Goal: Task Accomplishment & Management: Use online tool/utility

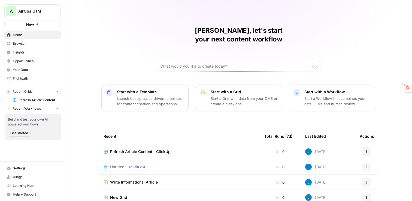
click at [114, 41] on div "Jordan, let's start your next content workflow Start with a Template Launch bes…" at bounding box center [238, 129] width 346 height 259
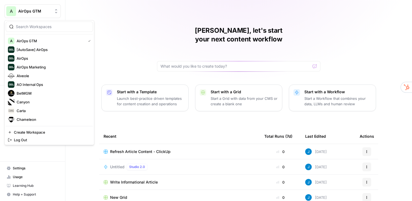
click at [32, 11] on span "AirOps GTM" at bounding box center [34, 10] width 33 height 5
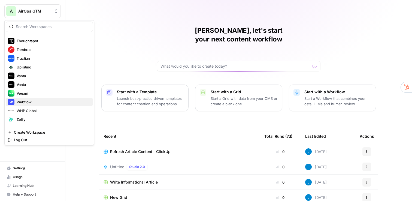
click at [31, 103] on span "Webflow" at bounding box center [53, 101] width 72 height 5
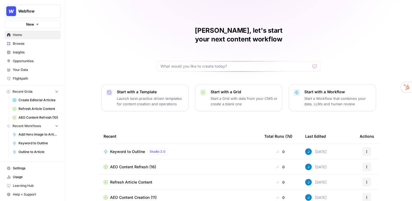
click at [33, 51] on span "Insights" at bounding box center [35, 52] width 45 height 5
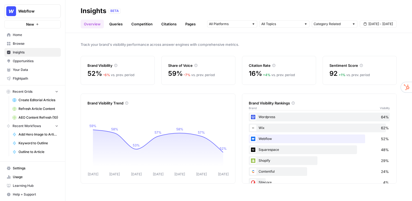
click at [114, 23] on link "Queries" at bounding box center [116, 24] width 20 height 9
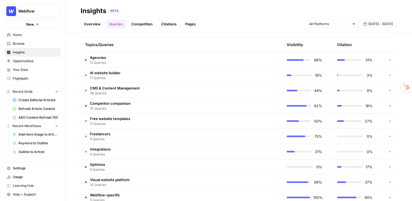
scroll to position [126, 0]
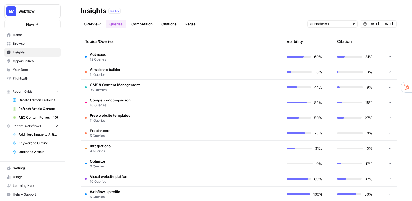
click at [153, 102] on td "Competitor comparison 10 Queries" at bounding box center [156, 102] width 150 height 15
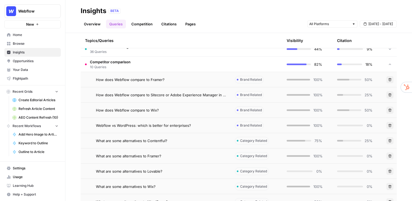
scroll to position [165, 0]
click at [188, 78] on div "How does Webflow compare to Framer?" at bounding box center [161, 78] width 130 height 5
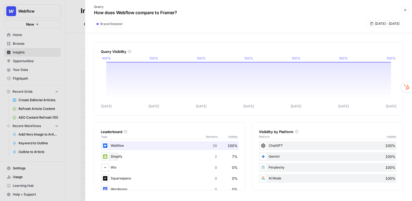
click at [405, 9] on icon "button" at bounding box center [404, 9] width 3 height 3
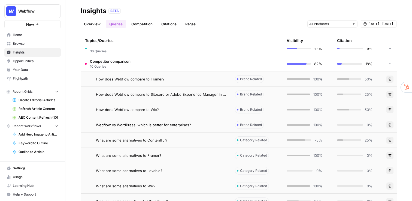
click at [167, 24] on link "Citations" at bounding box center [169, 24] width 22 height 9
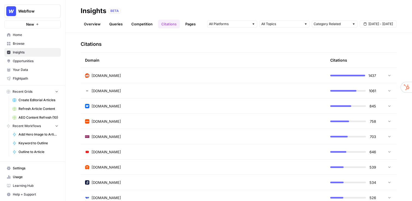
scroll to position [121, 0]
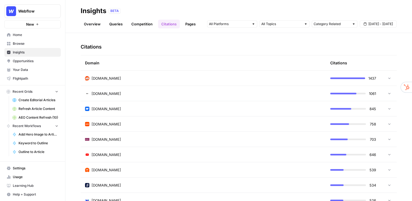
click at [129, 76] on div "reddit.com" at bounding box center [203, 77] width 236 height 5
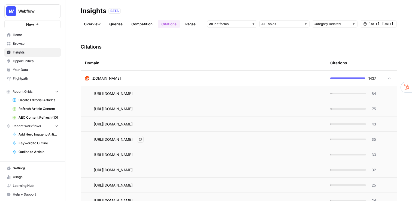
click at [133, 139] on span "https://www.reddit.com/r/Frontend/comments/119xs74/what_are_some_good_websites_…" at bounding box center [113, 138] width 39 height 5
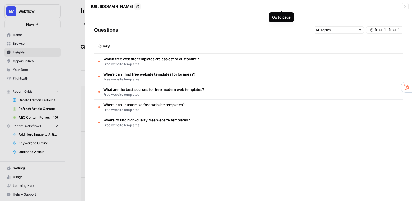
click at [139, 6] on icon "Go to page https://www.reddit.com/r/Frontend/comments/119xs74/what_are_some_goo…" at bounding box center [137, 6] width 3 height 3
click at [65, 117] on div at bounding box center [206, 100] width 412 height 201
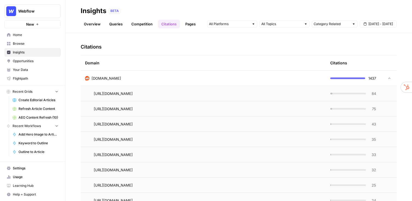
click at [39, 59] on span "Opportunities" at bounding box center [35, 61] width 45 height 5
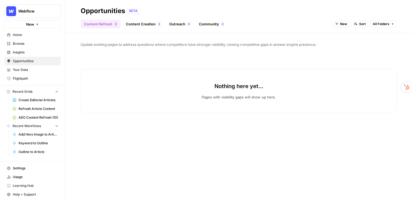
click at [25, 70] on span "Your Data" at bounding box center [35, 69] width 45 height 5
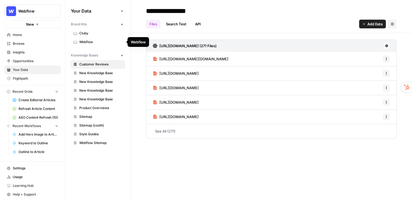
click at [98, 42] on span "Webflow" at bounding box center [100, 41] width 43 height 5
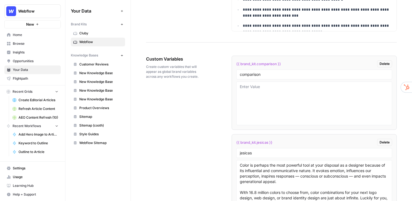
scroll to position [857, 0]
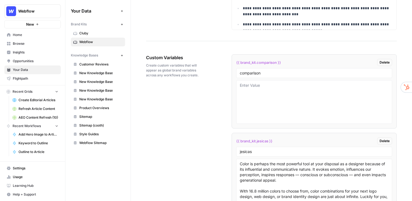
click at [32, 101] on span "Create Editorial Articles" at bounding box center [39, 100] width 40 height 5
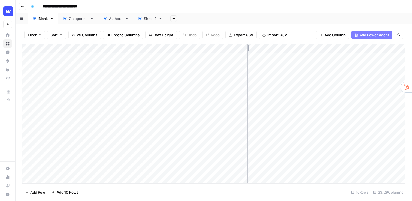
drag, startPoint x: 264, startPoint y: 50, endPoint x: 246, endPoint y: 49, distance: 18.3
click at [246, 50] on div "Add Column" at bounding box center [213, 113] width 383 height 139
drag, startPoint x: 296, startPoint y: 49, endPoint x: 314, endPoint y: 50, distance: 18.3
click at [314, 50] on div "Add Column" at bounding box center [213, 113] width 383 height 139
click at [69, 63] on div "Add Column" at bounding box center [213, 113] width 383 height 139
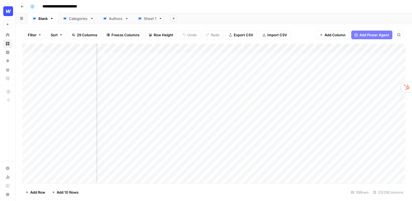
scroll to position [0, 133]
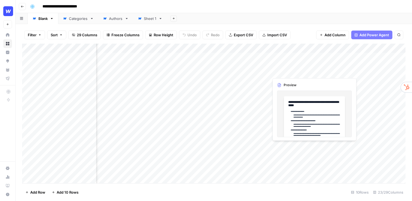
click at [289, 66] on div "Add Column" at bounding box center [213, 113] width 383 height 139
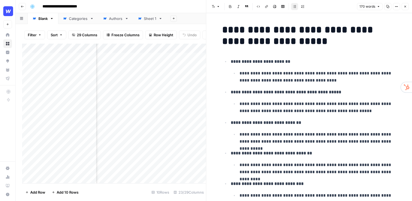
click at [405, 6] on icon "button" at bounding box center [405, 7] width 2 height 2
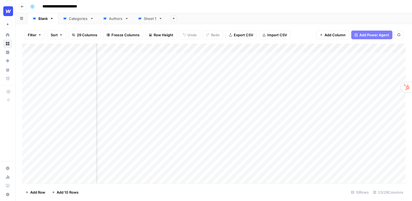
click at [154, 65] on div "Add Column" at bounding box center [213, 113] width 383 height 139
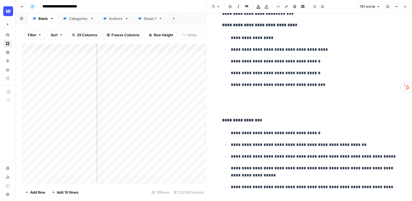
scroll to position [227, 0]
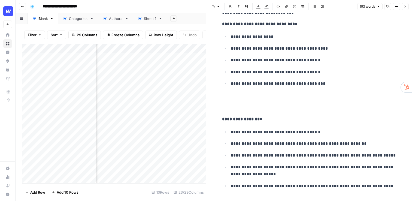
click at [407, 7] on button "Close" at bounding box center [404, 6] width 7 height 7
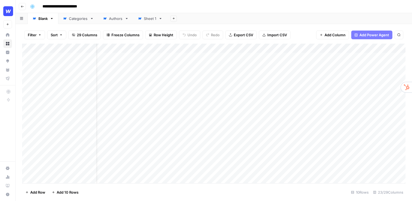
scroll to position [0, 15]
click at [220, 48] on div "Add Column" at bounding box center [213, 113] width 383 height 139
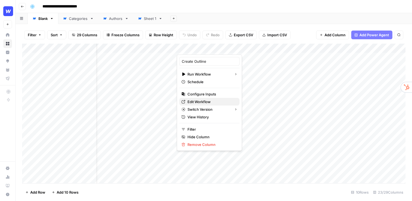
click at [204, 101] on span "Edit Workflow" at bounding box center [211, 101] width 48 height 5
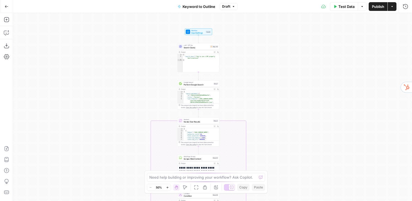
click at [241, 64] on div "true false Workflow Input Settings Inputs LLM · GPT-4o Search Query Step 40 Out…" at bounding box center [212, 107] width 399 height 188
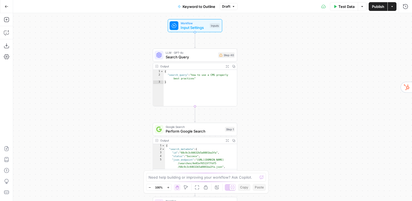
drag, startPoint x: 224, startPoint y: 62, endPoint x: 264, endPoint y: 89, distance: 47.3
click at [264, 89] on div "true false Workflow Input Settings Inputs LLM · GPT-4o Search Query Step 40 Out…" at bounding box center [212, 107] width 399 height 188
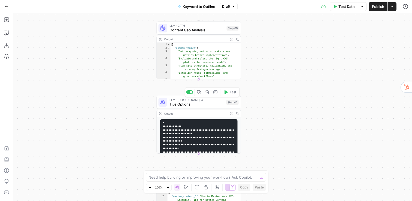
click at [187, 103] on span "Title Options" at bounding box center [196, 103] width 55 height 5
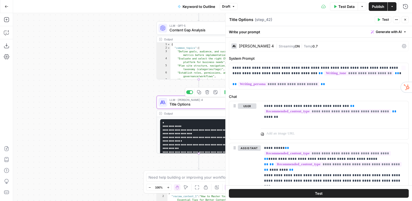
click at [260, 44] on div "Claude Sonnet 4" at bounding box center [256, 46] width 35 height 4
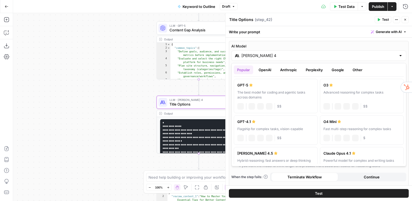
click at [262, 54] on input "Claude Sonnet 4" at bounding box center [318, 55] width 155 height 5
click at [288, 70] on button "Anthropic" at bounding box center [288, 69] width 23 height 9
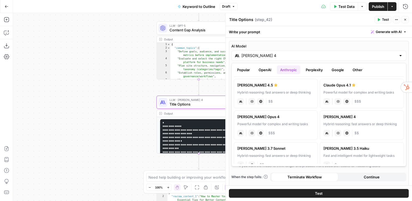
click at [282, 92] on div "Hybrid reasoning: fast answers or deep thinking" at bounding box center [275, 92] width 77 height 5
type input "Claude Sonnet 4.5"
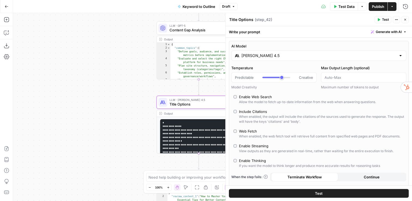
click at [262, 55] on input "Claude Sonnet 4.5" at bounding box center [318, 55] width 155 height 5
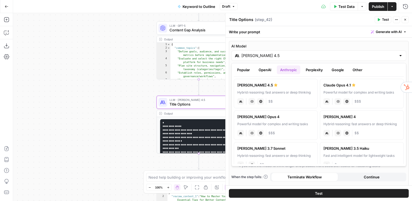
click at [266, 72] on button "OpenAI" at bounding box center [264, 69] width 19 height 9
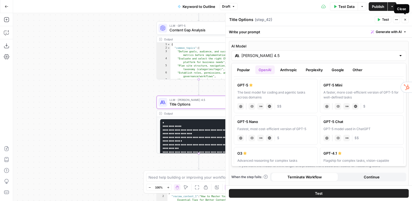
click at [404, 18] on icon "button" at bounding box center [404, 19] width 3 height 3
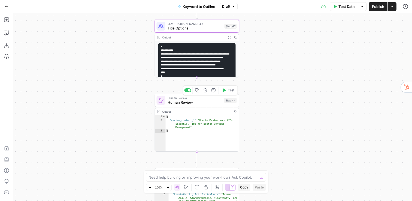
click at [178, 100] on span "Human Review" at bounding box center [194, 101] width 54 height 5
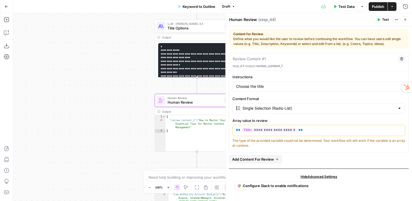
click at [405, 19] on icon "button" at bounding box center [405, 20] width 2 height 2
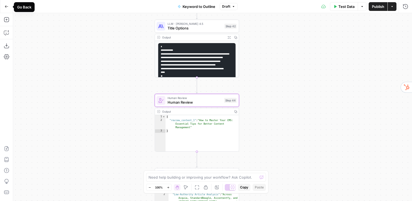
click at [7, 7] on icon "button" at bounding box center [7, 7] width 4 height 4
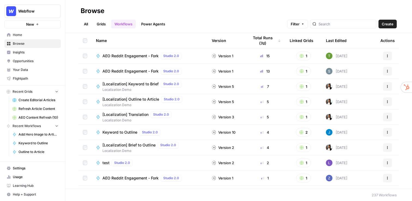
click at [33, 99] on span "Create Editorial Articles" at bounding box center [39, 100] width 40 height 5
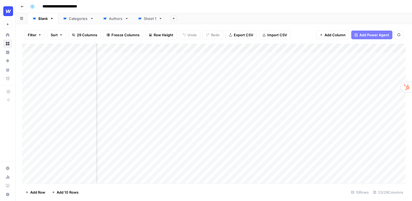
scroll to position [0, 528]
click at [214, 48] on div "Add Column" at bounding box center [213, 113] width 383 height 139
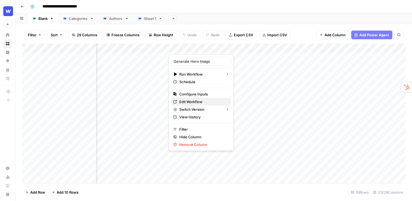
click at [193, 99] on span "Edit Workflow" at bounding box center [203, 101] width 48 height 5
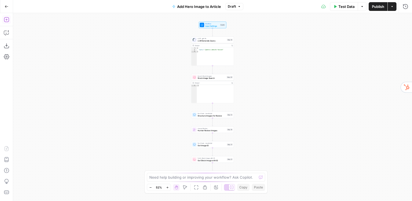
click at [8, 19] on icon "button" at bounding box center [6, 19] width 5 height 5
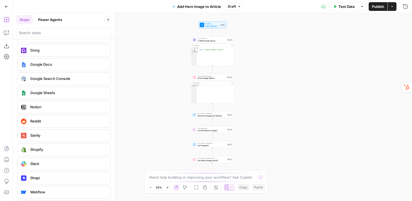
scroll to position [1098, 0]
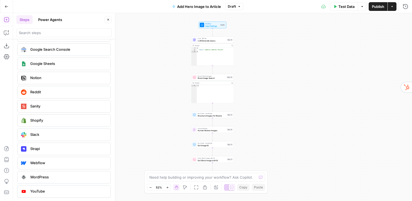
click at [7, 7] on icon "button" at bounding box center [7, 7] width 4 height 4
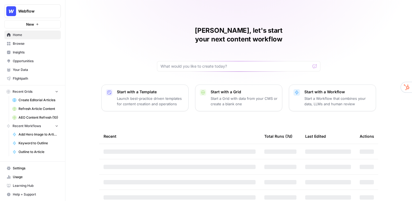
click at [33, 11] on span "Webflow" at bounding box center [34, 10] width 33 height 5
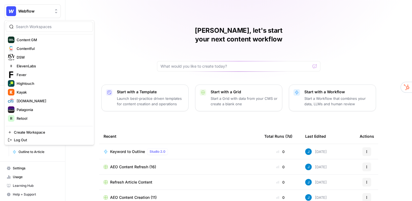
scroll to position [106, 0]
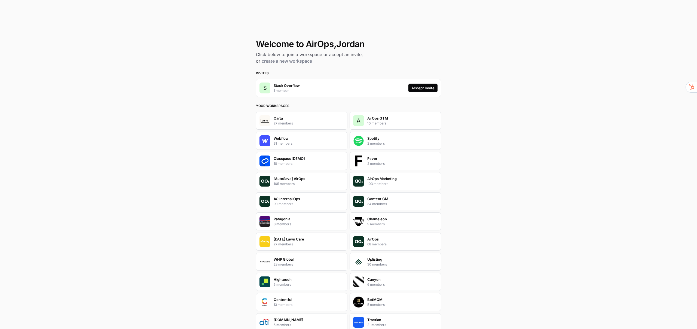
click at [421, 86] on div "Accept Invite" at bounding box center [423, 87] width 23 height 5
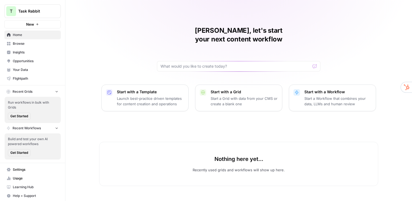
click at [30, 51] on span "Insights" at bounding box center [35, 52] width 45 height 5
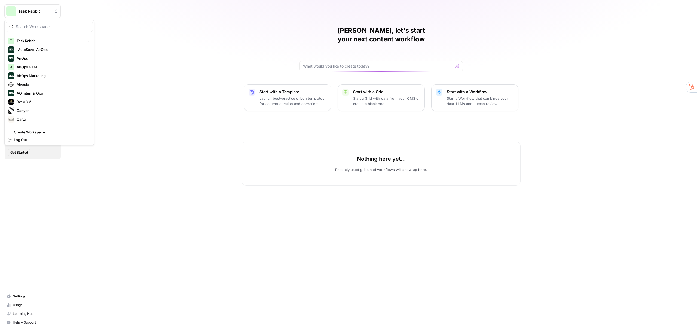
click at [34, 13] on span "Task Rabbit" at bounding box center [34, 10] width 33 height 5
click at [39, 102] on span "Stack Overflow" at bounding box center [53, 101] width 72 height 5
